Goal: Task Accomplishment & Management: Manage account settings

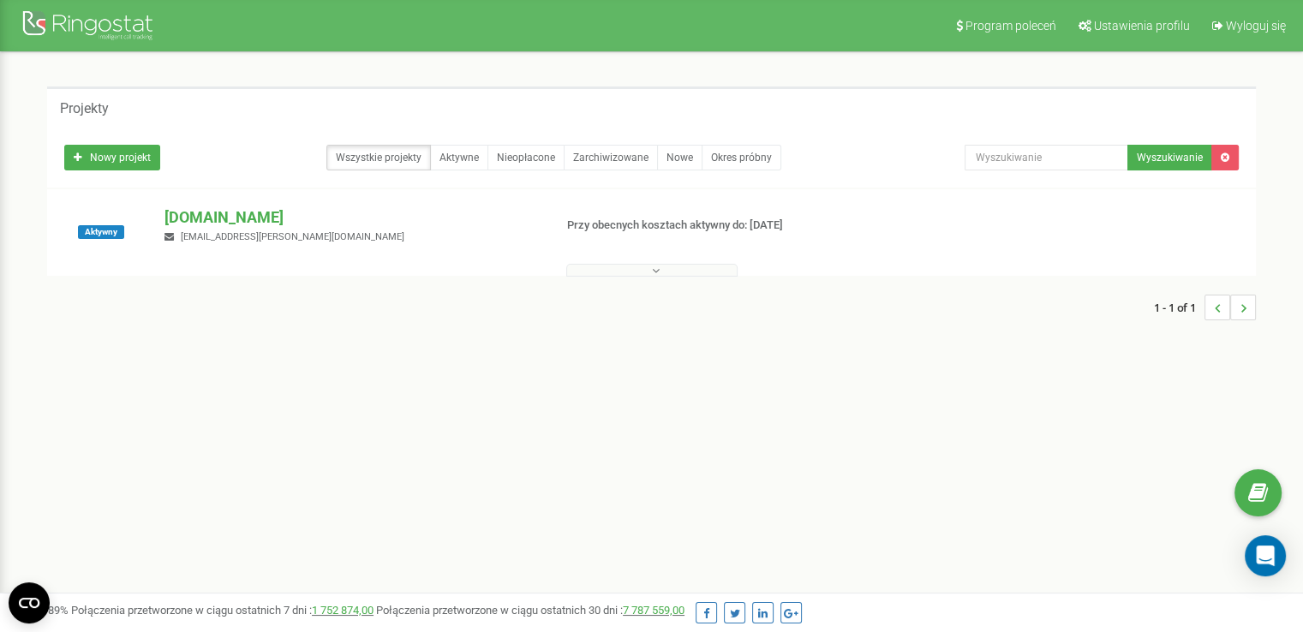
click at [639, 271] on button at bounding box center [651, 270] width 171 height 13
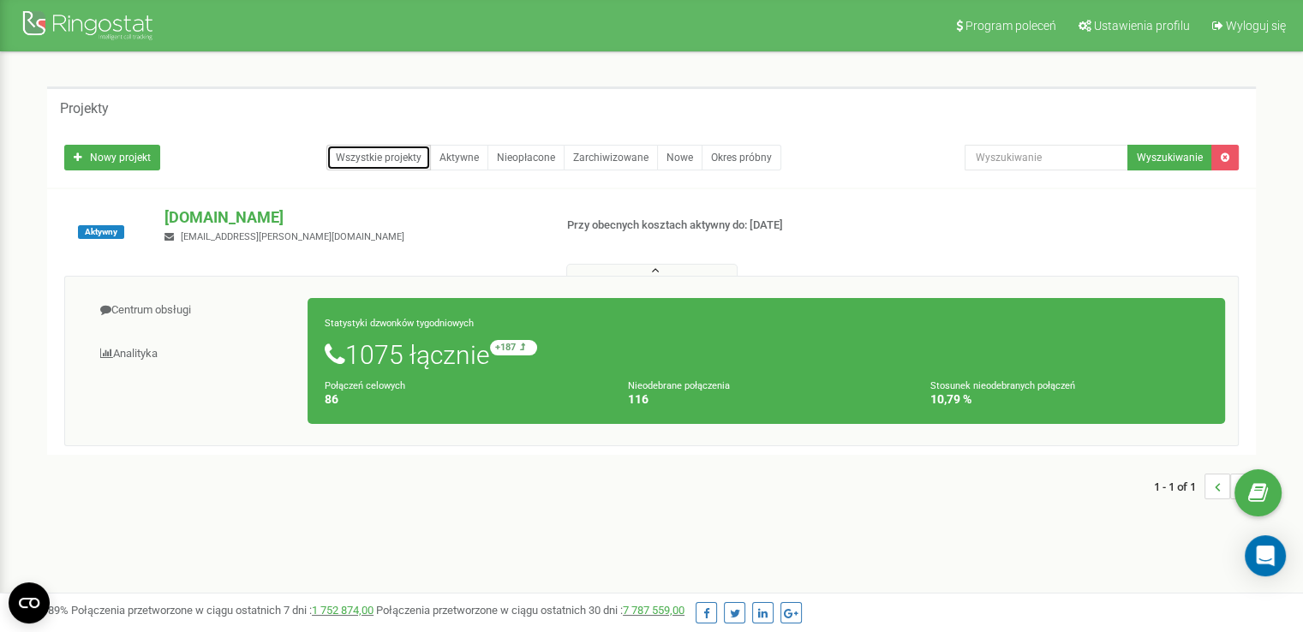
click at [342, 161] on link "Wszystkie projekty" at bounding box center [378, 158] width 105 height 26
click at [288, 148] on div "Wszystkie projekty Aktywne Nieopłacone Zarchiwizowane Nowe Okres próbny" at bounding box center [501, 158] width 875 height 26
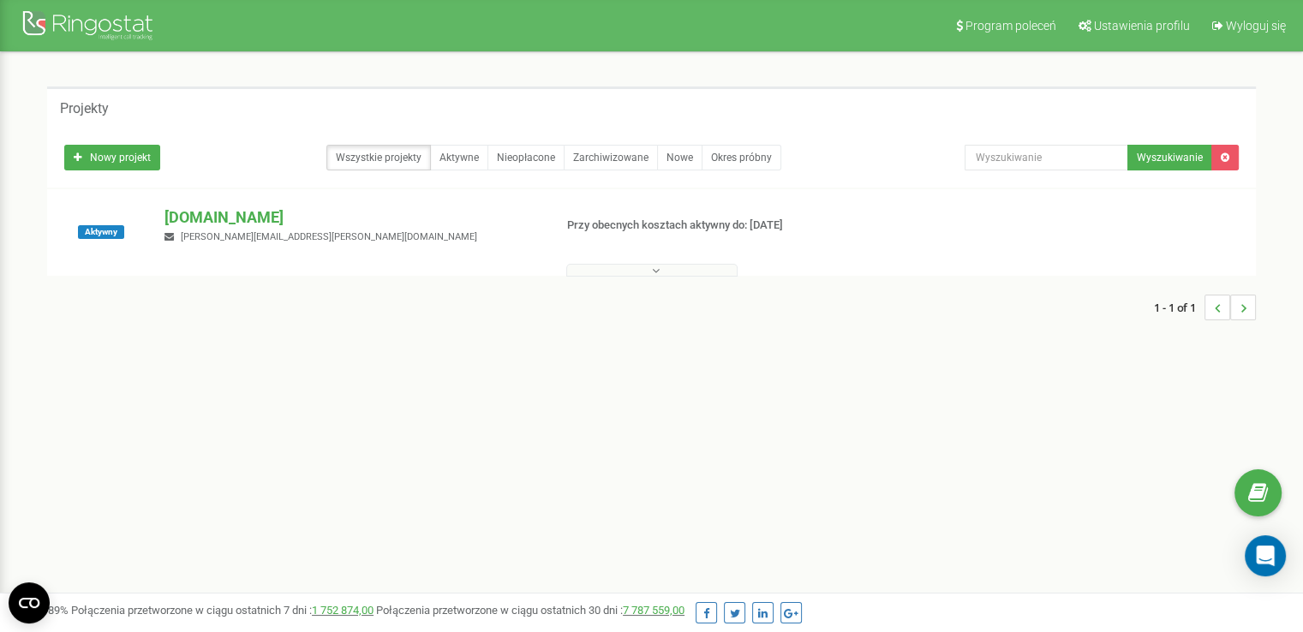
drag, startPoint x: 918, startPoint y: 383, endPoint x: 875, endPoint y: 356, distance: 50.4
click at [915, 382] on div "Program poleceń Ustawienia profilu Wyloguj się Projekty Nowy projekt Wszystkie …" at bounding box center [651, 514] width 1303 height 1028
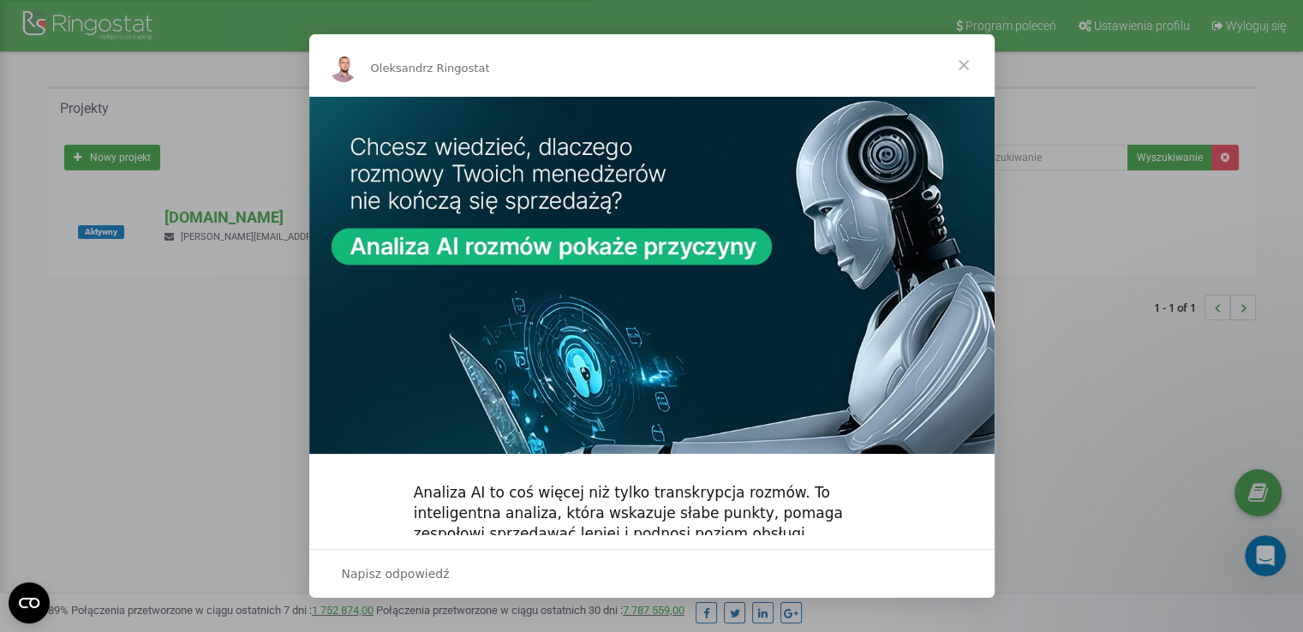
click at [960, 63] on span "Zamknij" at bounding box center [964, 65] width 62 height 62
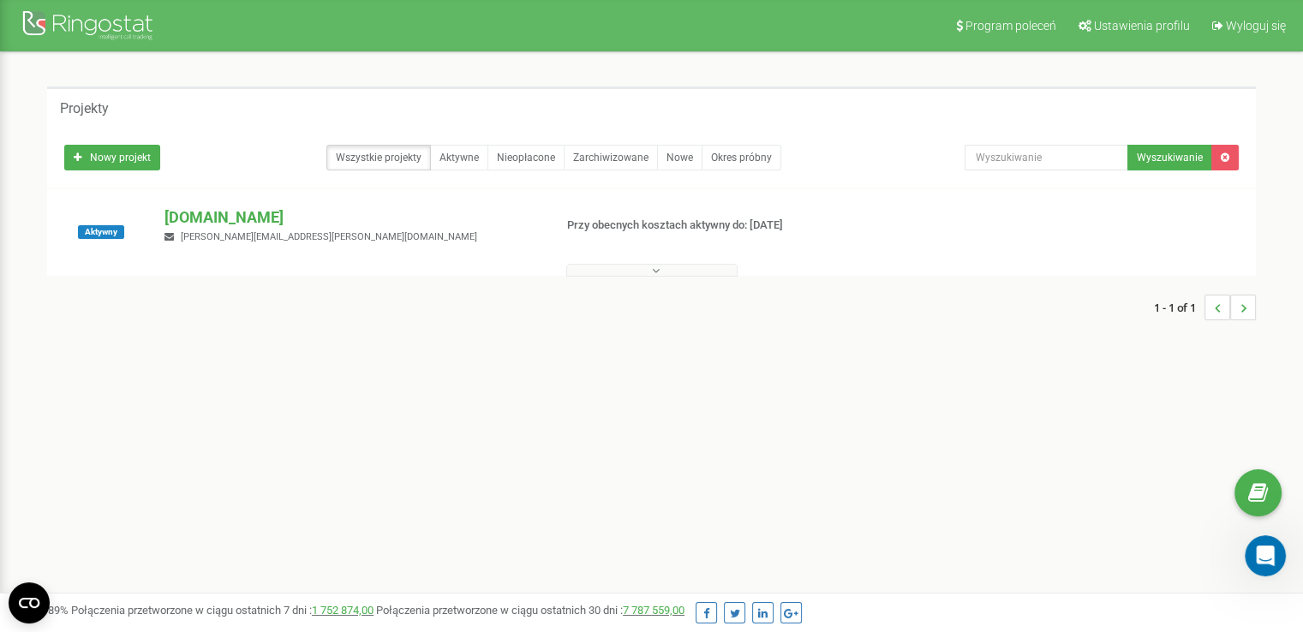
click at [632, 397] on div "Program poleceń Ustawienia profilu Wyloguj się Projekty Nowy projekt Wszystkie …" at bounding box center [651, 514] width 1303 height 1028
click at [1254, 25] on span "Wyloguj się" at bounding box center [1256, 26] width 60 height 14
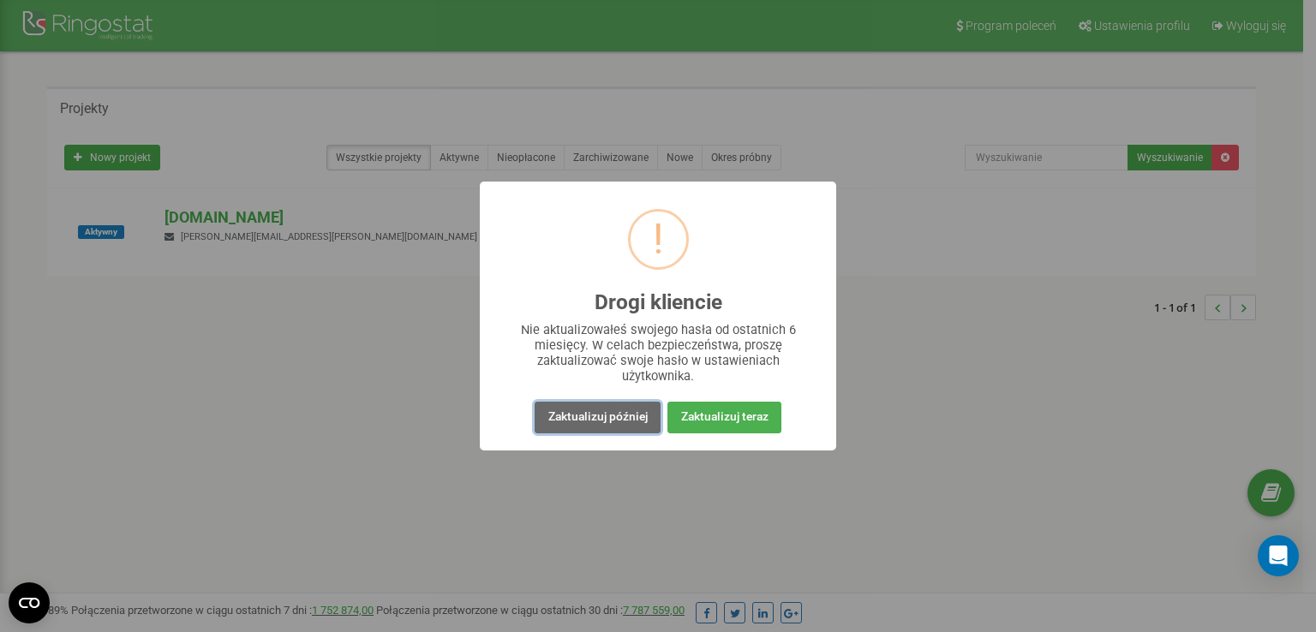
click at [648, 426] on button "Zaktualizuj później" at bounding box center [597, 418] width 125 height 32
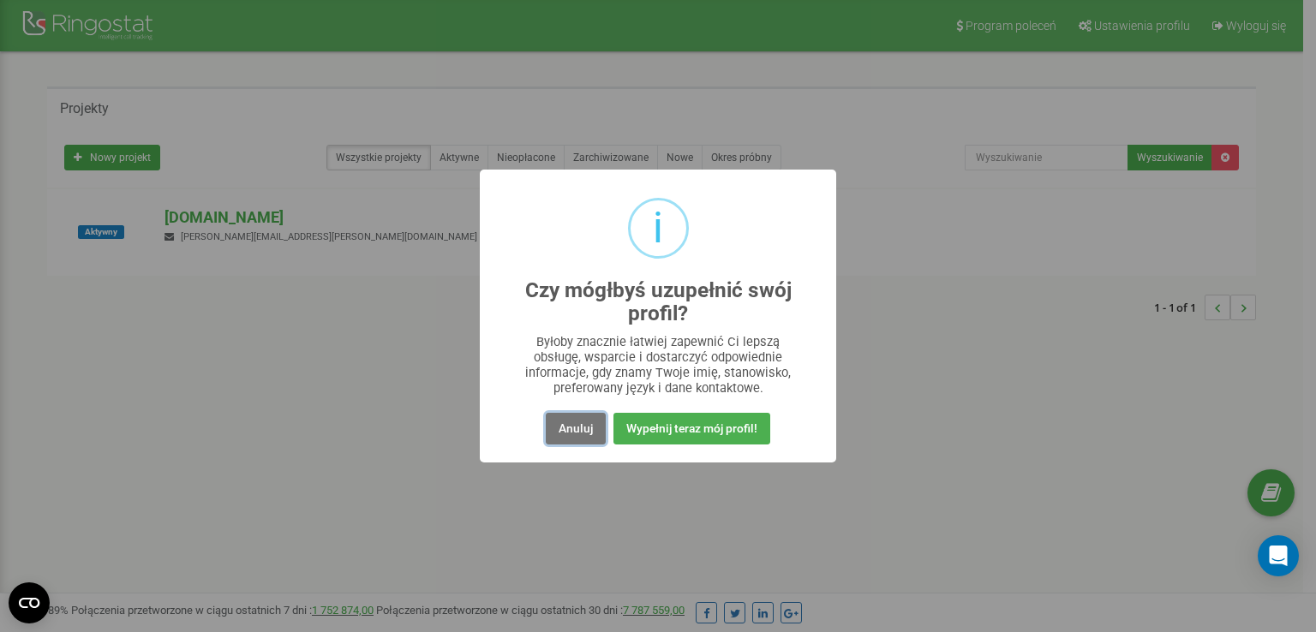
click at [588, 426] on button "Anuluj" at bounding box center [576, 429] width 60 height 32
